Goal: Check status

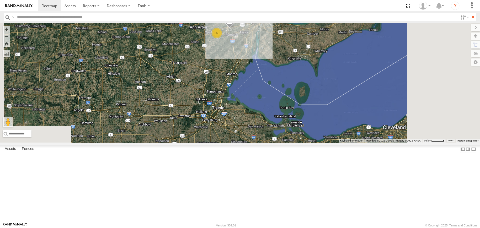
drag, startPoint x: 333, startPoint y: 169, endPoint x: 294, endPoint y: 21, distance: 152.9
click at [294, 21] on body at bounding box center [240, 114] width 480 height 228
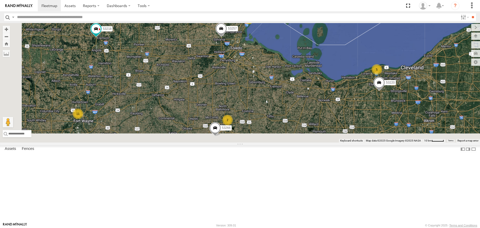
drag, startPoint x: 265, startPoint y: 190, endPoint x: 286, endPoint y: 134, distance: 59.6
click at [286, 134] on div "53138 53212 5 25 53280 53213 6 53148 53211 11 2 5 53251 2 53257 53266 53278 532…" at bounding box center [240, 83] width 480 height 120
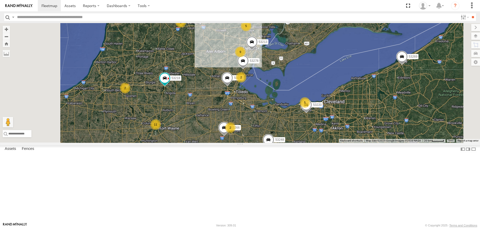
drag, startPoint x: 275, startPoint y: 171, endPoint x: 276, endPoint y: 129, distance: 42.0
click at [276, 129] on div "53213 53257 53266 53278 53218 53220 53248 11 5 26 2 9 2 3 5 53256 2 2 53269 532…" at bounding box center [240, 83] width 480 height 120
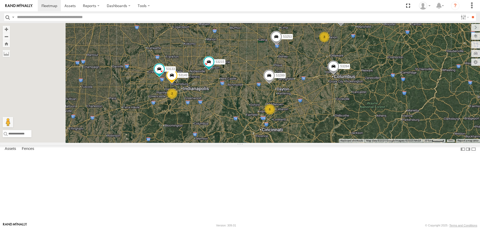
drag, startPoint x: 221, startPoint y: 131, endPoint x: 292, endPoint y: 53, distance: 105.8
click at [292, 53] on div "53213 53257 53266 53278 53218 53220 53248 53256 53269 53253 53215 53149 53289 5…" at bounding box center [240, 83] width 480 height 120
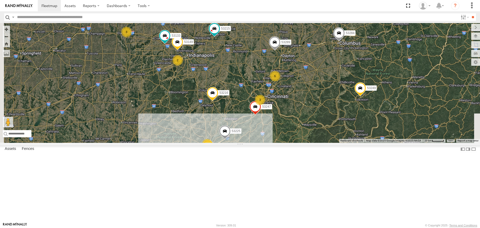
drag, startPoint x: 281, startPoint y: 128, endPoint x: 287, endPoint y: 95, distance: 33.9
click at [287, 95] on div "53213 53257 53266 53278 53218 53220 53248 53256 53269 53253 53215 53149 53289 5…" at bounding box center [240, 83] width 480 height 120
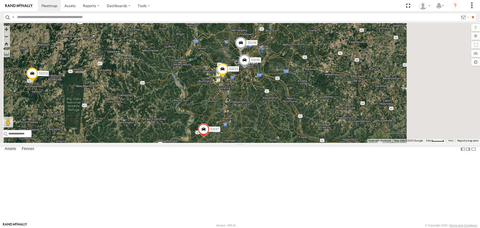
drag, startPoint x: 333, startPoint y: 97, endPoint x: 309, endPoint y: 104, distance: 25.0
click at [250, 69] on span at bounding box center [245, 62] width 12 height 14
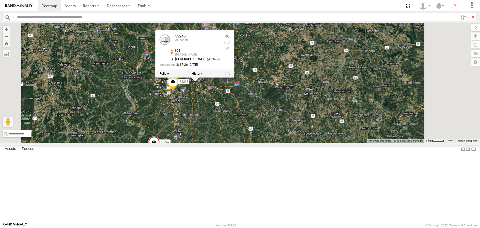
click at [289, 143] on div "53213 53257 53266 53278 53218 53220 53248 53256 53269 53253 53215 53149 53289 5…" at bounding box center [240, 83] width 480 height 120
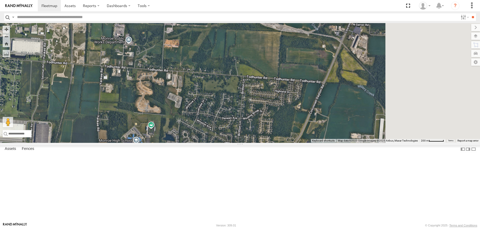
drag, startPoint x: 286, startPoint y: 112, endPoint x: 269, endPoint y: 80, distance: 36.1
click at [245, 52] on div "53213 53257 53266 53278 53218 53220 53248 53256 53269 53253 53215 53149 53289 5…" at bounding box center [240, 83] width 480 height 120
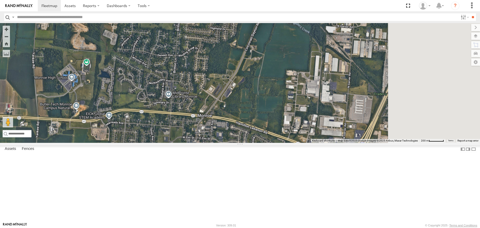
drag, startPoint x: 347, startPoint y: 127, endPoint x: 247, endPoint y: 42, distance: 130.9
click at [248, 39] on div "53213 53257 53266 53278 53218 53220 53248 53256 53269 53253 53215 53149 53289 5…" at bounding box center [240, 83] width 480 height 120
